Goal: Task Accomplishment & Management: Complete application form

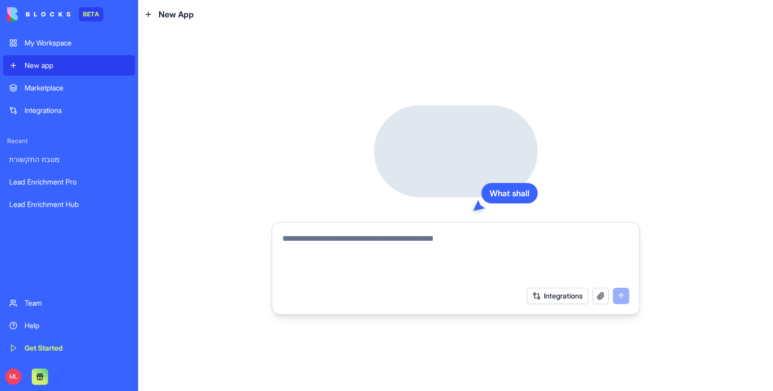
click at [312, 232] on div at bounding box center [455, 254] width 359 height 55
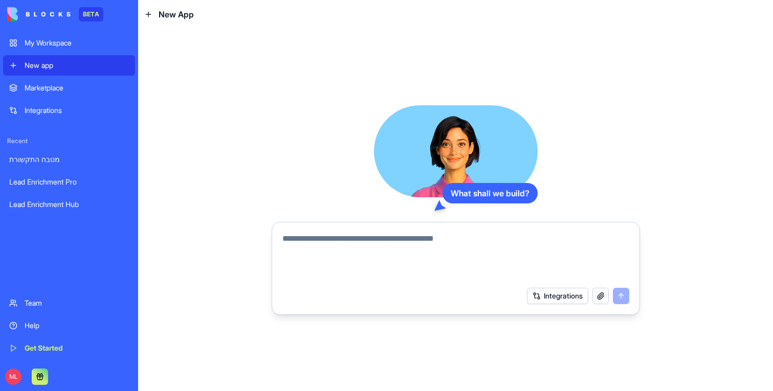
click at [312, 239] on textarea at bounding box center [455, 257] width 347 height 49
type textarea "*"
click at [286, 241] on textarea "**********" at bounding box center [455, 257] width 347 height 49
click at [405, 250] on textarea "**********" at bounding box center [455, 257] width 347 height 49
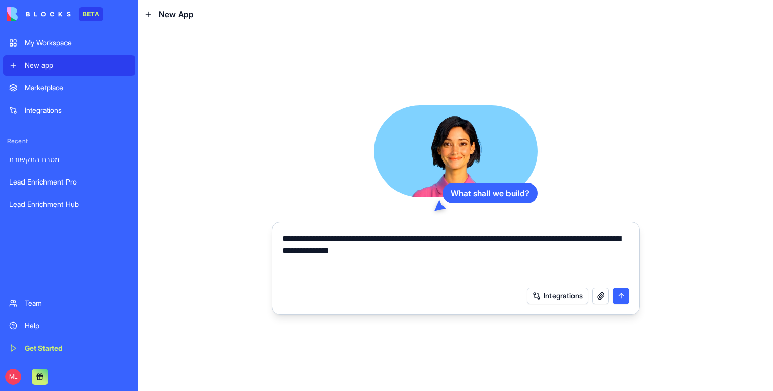
type textarea "**********"
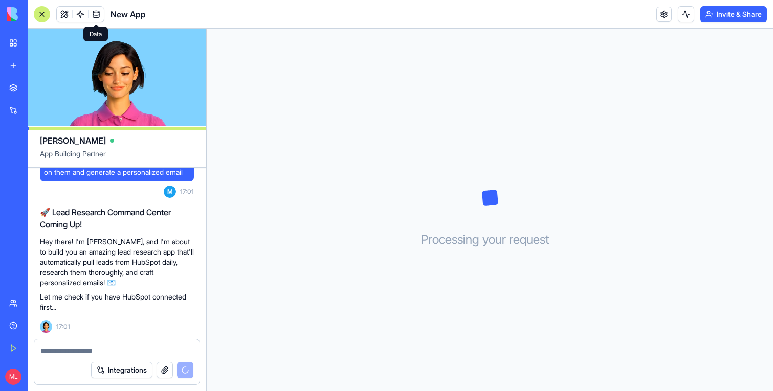
scroll to position [125, 0]
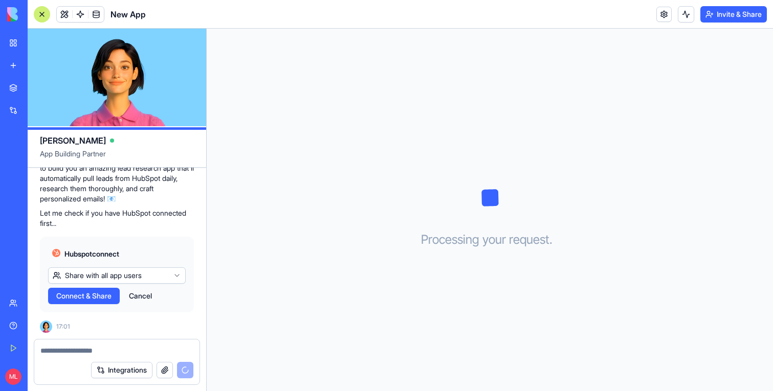
click at [83, 297] on span "Connect & Share" at bounding box center [83, 296] width 55 height 10
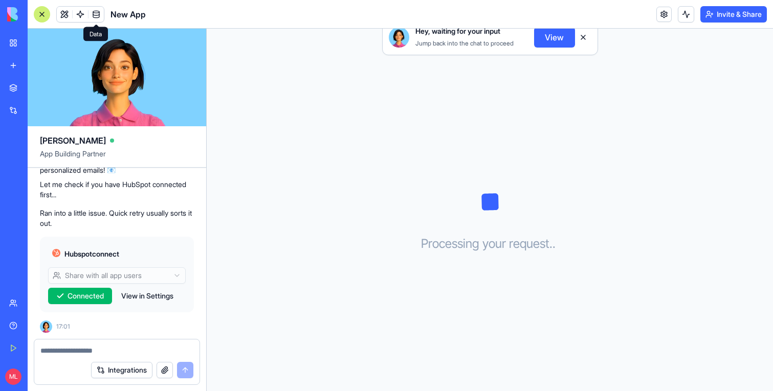
scroll to position [258, 0]
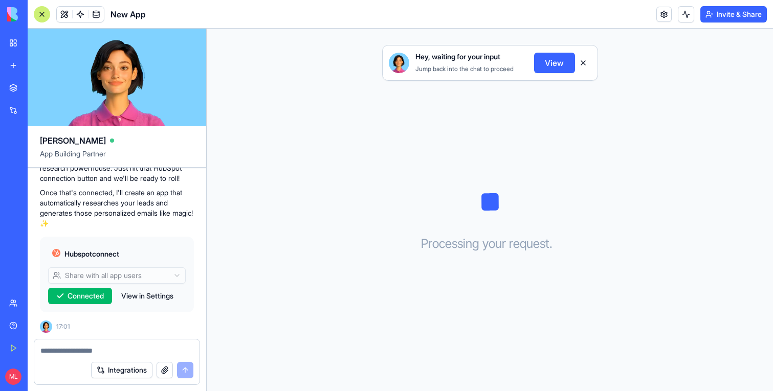
click at [554, 69] on button "View" at bounding box center [554, 63] width 41 height 20
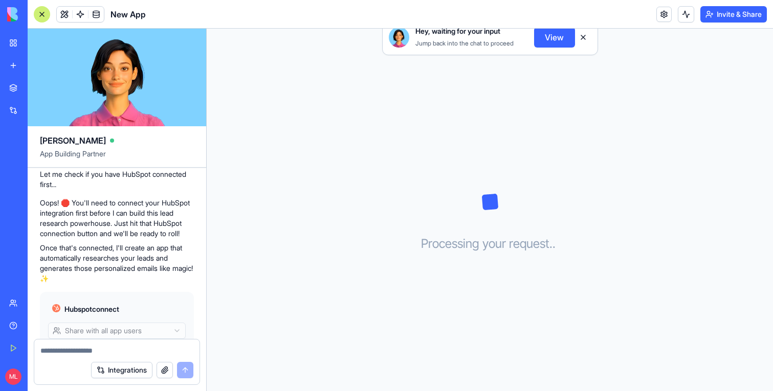
scroll to position [230, 0]
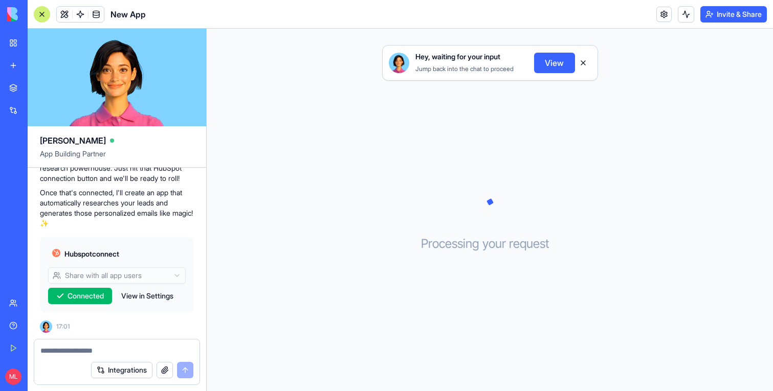
click at [557, 67] on button "View" at bounding box center [554, 63] width 41 height 20
click at [98, 294] on span "Connected" at bounding box center [86, 296] width 36 height 10
click at [557, 57] on button "View" at bounding box center [554, 63] width 41 height 20
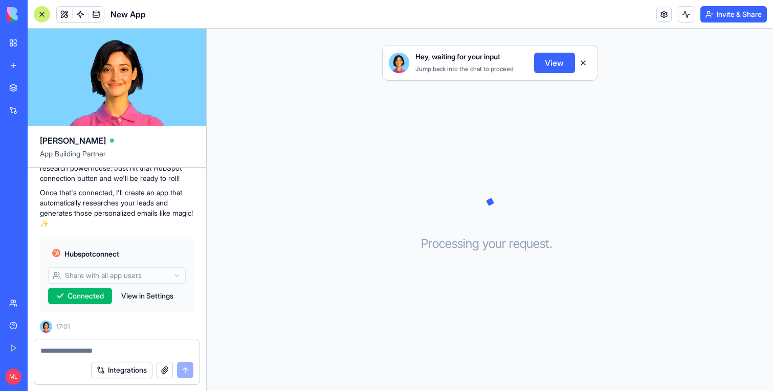
click at [557, 57] on button "View" at bounding box center [554, 63] width 41 height 20
click at [81, 302] on button "Connected" at bounding box center [80, 296] width 64 height 16
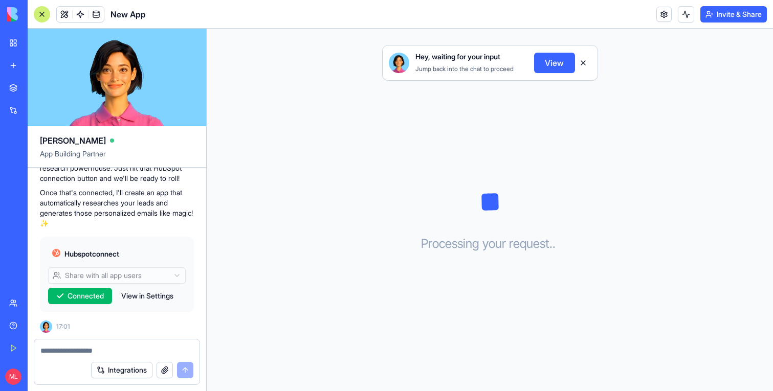
click at [81, 302] on button "Connected" at bounding box center [80, 296] width 64 height 16
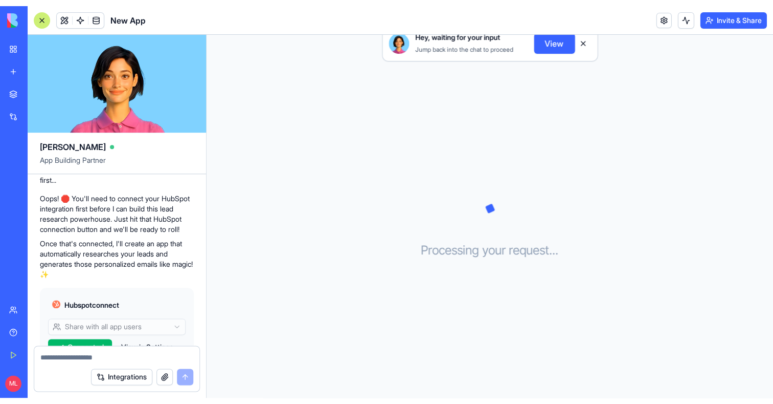
scroll to position [230, 0]
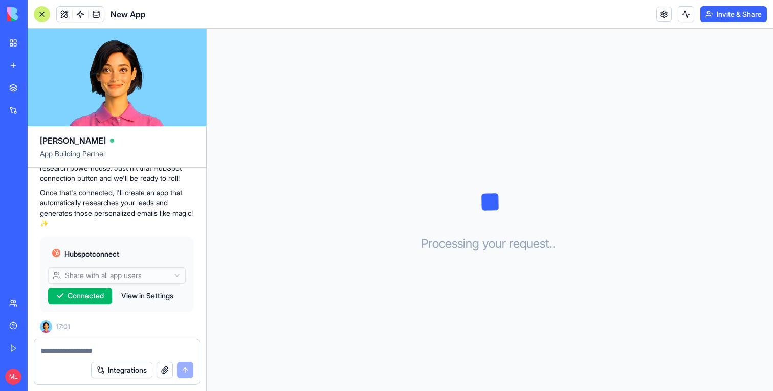
click at [78, 295] on span "Connected" at bounding box center [86, 296] width 36 height 10
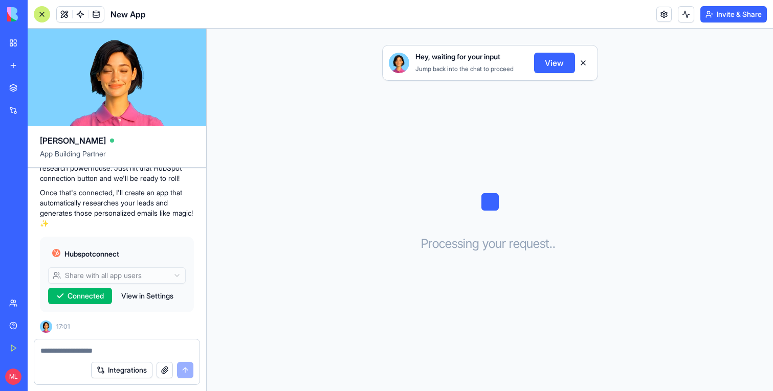
click at [78, 295] on span "Connected" at bounding box center [86, 296] width 36 height 10
click at [263, 322] on div "Hey, waiting for your input Jump back into the chat to proceed View Processing …" at bounding box center [490, 210] width 566 height 363
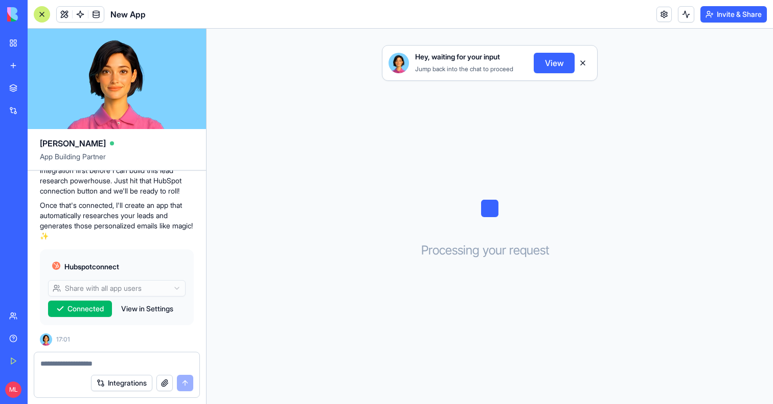
scroll to position [220, 0]
